Goal: Task Accomplishment & Management: Complete application form

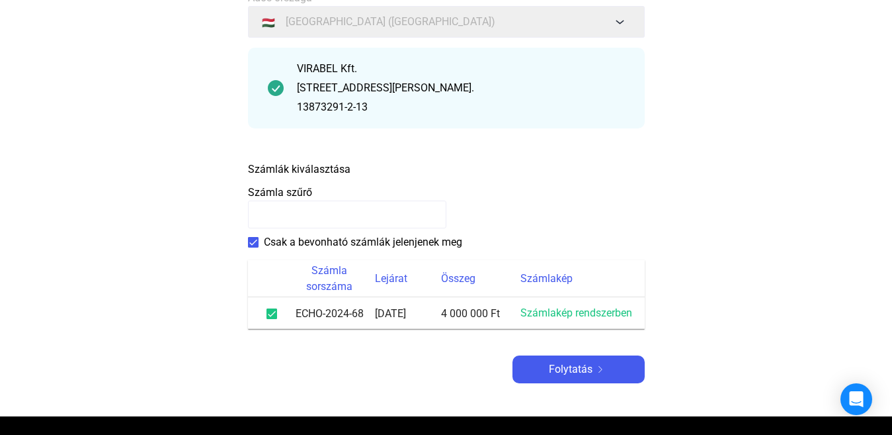
scroll to position [198, 0]
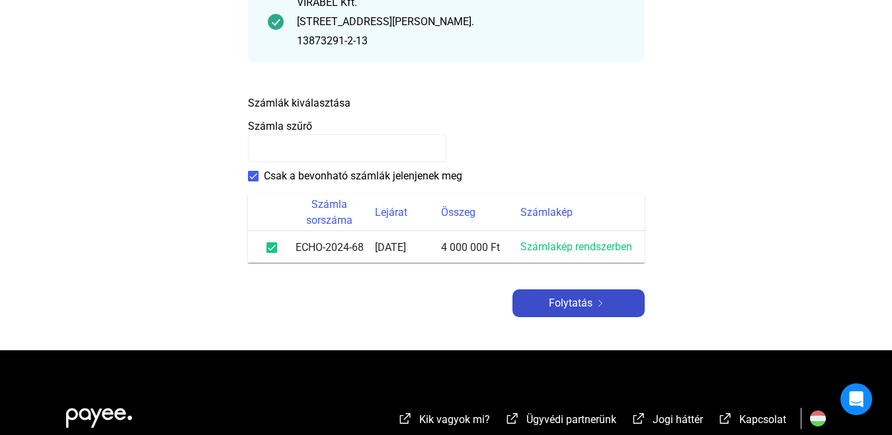
click at [554, 308] on font "Folytatás" at bounding box center [571, 302] width 44 height 13
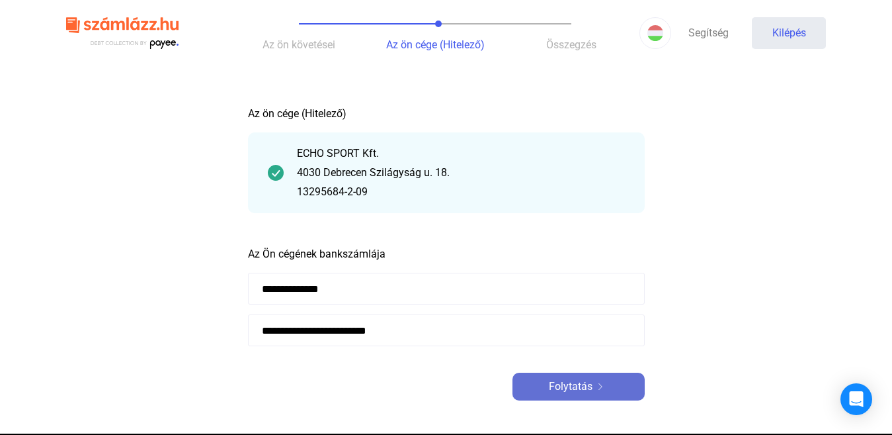
click at [557, 385] on font "Folytatás" at bounding box center [571, 386] width 44 height 13
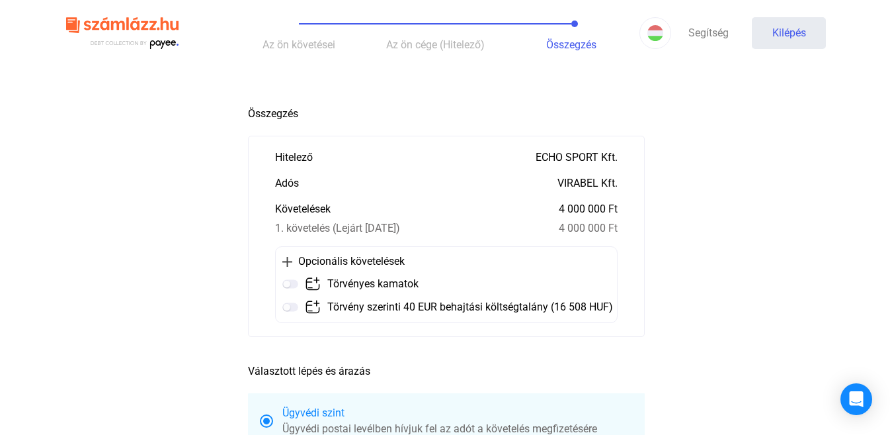
scroll to position [66, 0]
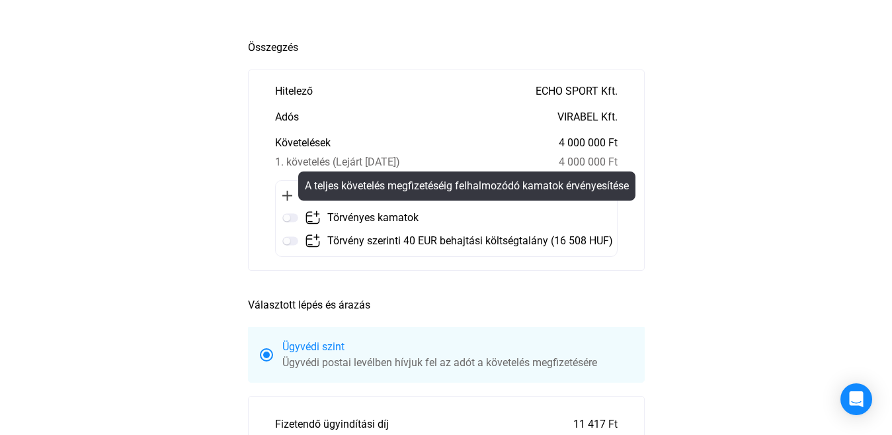
click at [287, 219] on img at bounding box center [290, 218] width 16 height 16
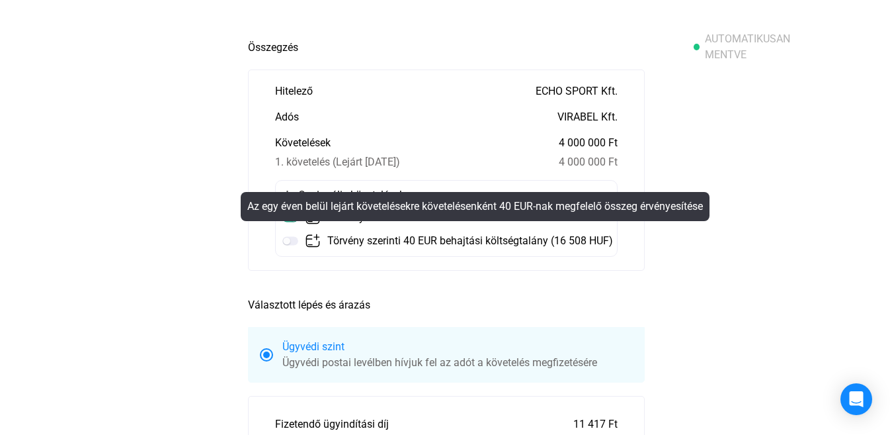
click at [286, 245] on img at bounding box center [290, 241] width 16 height 16
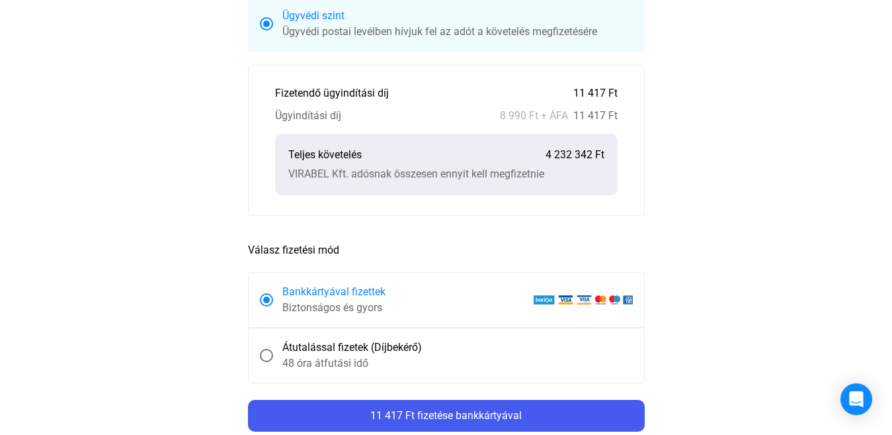
scroll to position [463, 0]
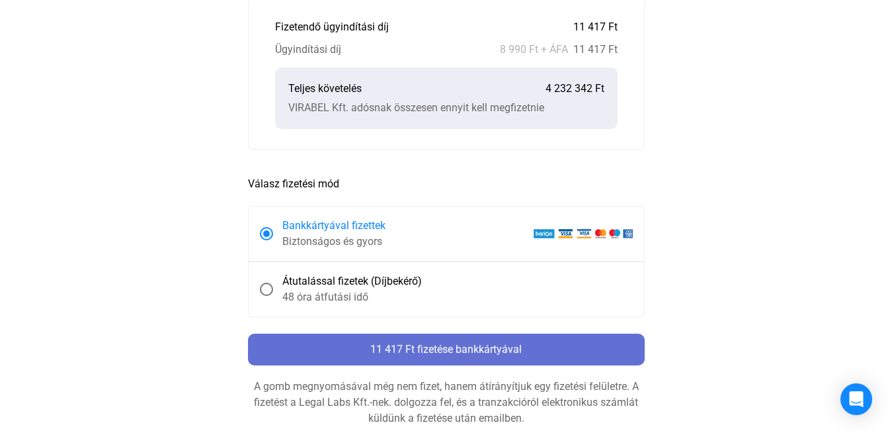
click at [492, 350] on font "11 417 Ft fizetése bankkártyával" at bounding box center [445, 349] width 151 height 13
